Goal: Find specific page/section: Find specific page/section

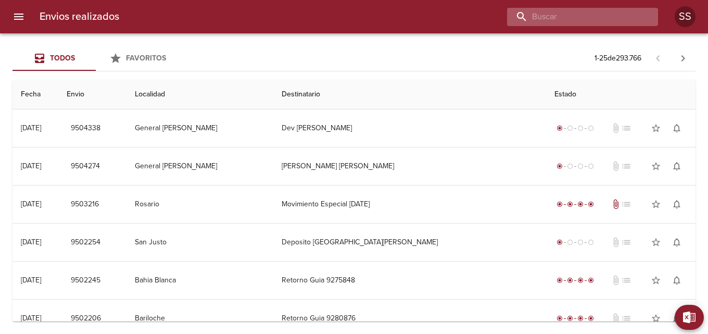
drag, startPoint x: 583, startPoint y: 19, endPoint x: 589, endPoint y: 17, distance: 6.4
click at [584, 18] on input "buscar" at bounding box center [573, 17] width 133 height 18
paste input "[PERSON_NAME]"
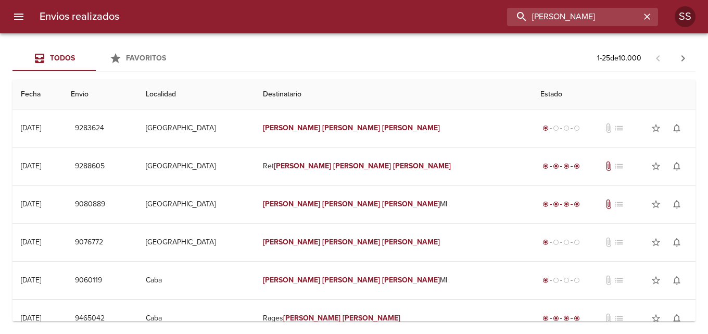
type input "[PERSON_NAME]"
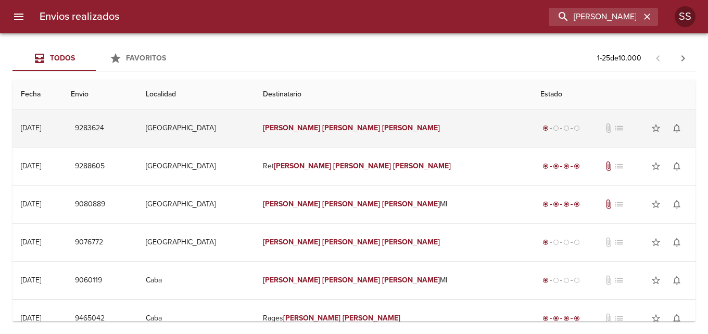
click at [382, 129] on em "[PERSON_NAME]" at bounding box center [411, 127] width 58 height 9
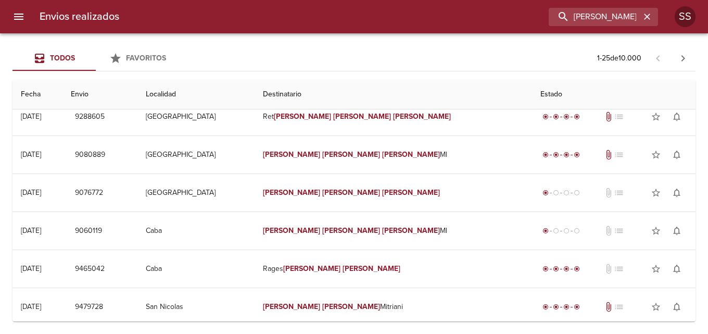
scroll to position [156, 0]
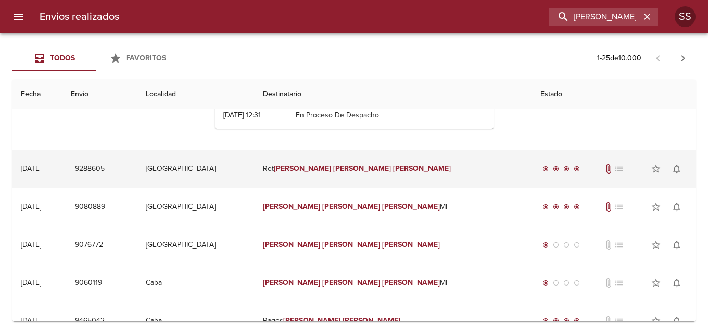
click at [380, 172] on em "[PERSON_NAME]" at bounding box center [362, 168] width 58 height 9
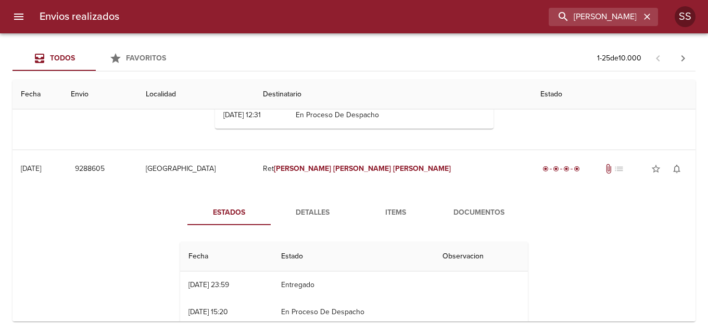
scroll to position [208, 0]
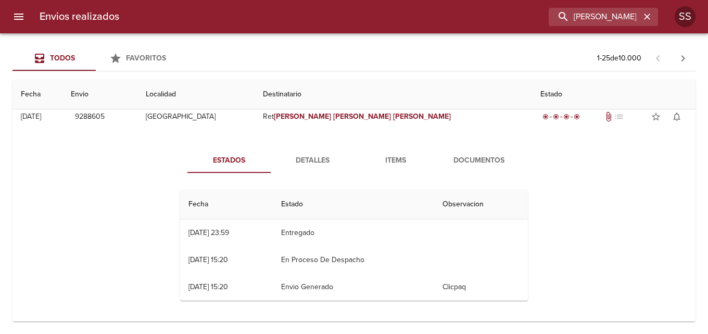
click at [471, 161] on span "Documentos" at bounding box center [479, 160] width 71 height 13
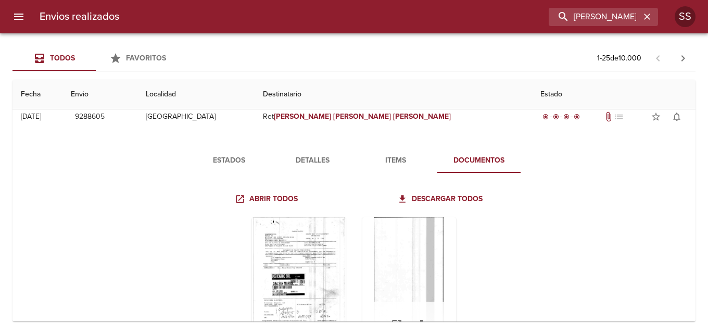
scroll to position [260, 0]
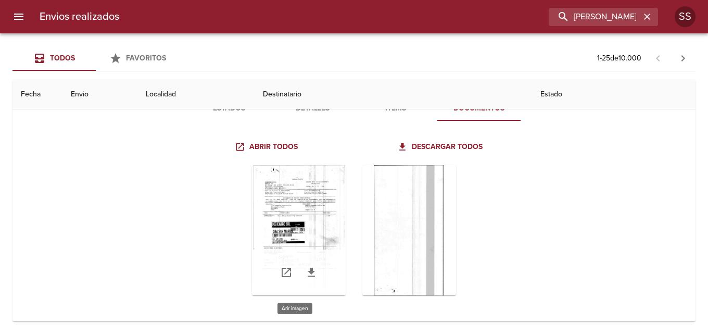
click at [300, 189] on div "Tabla de envíos del cliente" at bounding box center [299, 230] width 94 height 130
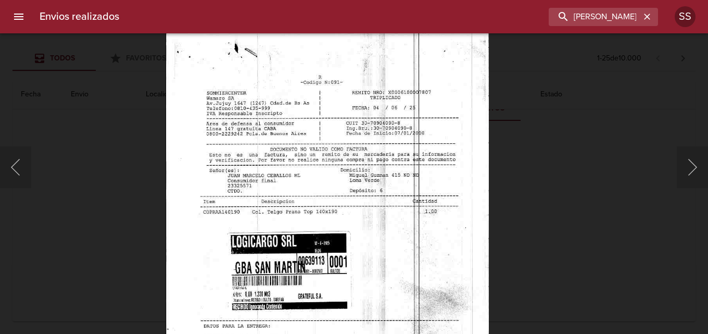
click at [397, 216] on img "Lightbox" at bounding box center [327, 263] width 323 height 461
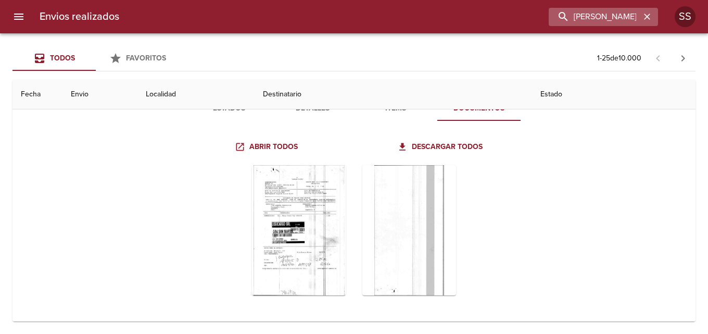
click at [649, 16] on icon "button" at bounding box center [647, 16] width 10 height 10
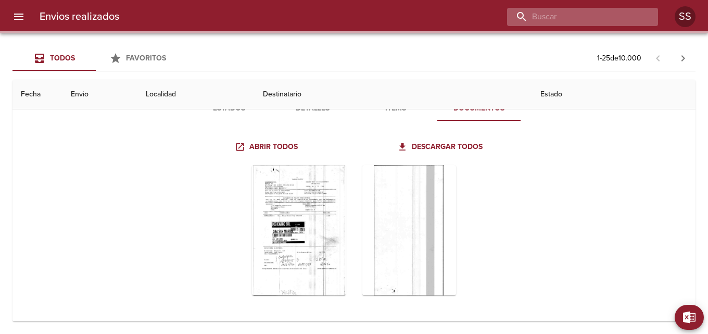
click at [596, 20] on input "buscar" at bounding box center [573, 17] width 133 height 18
paste input "[PERSON_NAME]"
type input "[PERSON_NAME]"
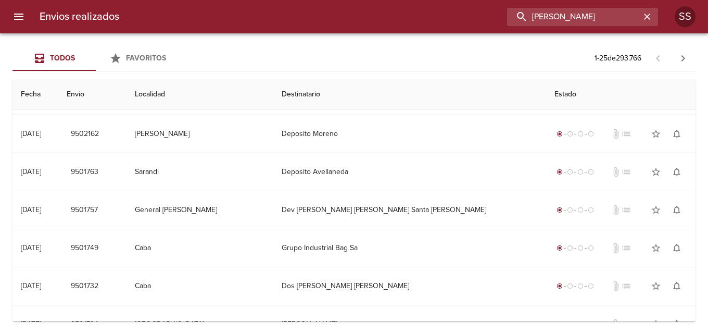
scroll to position [0, 0]
